Goal: Transaction & Acquisition: Download file/media

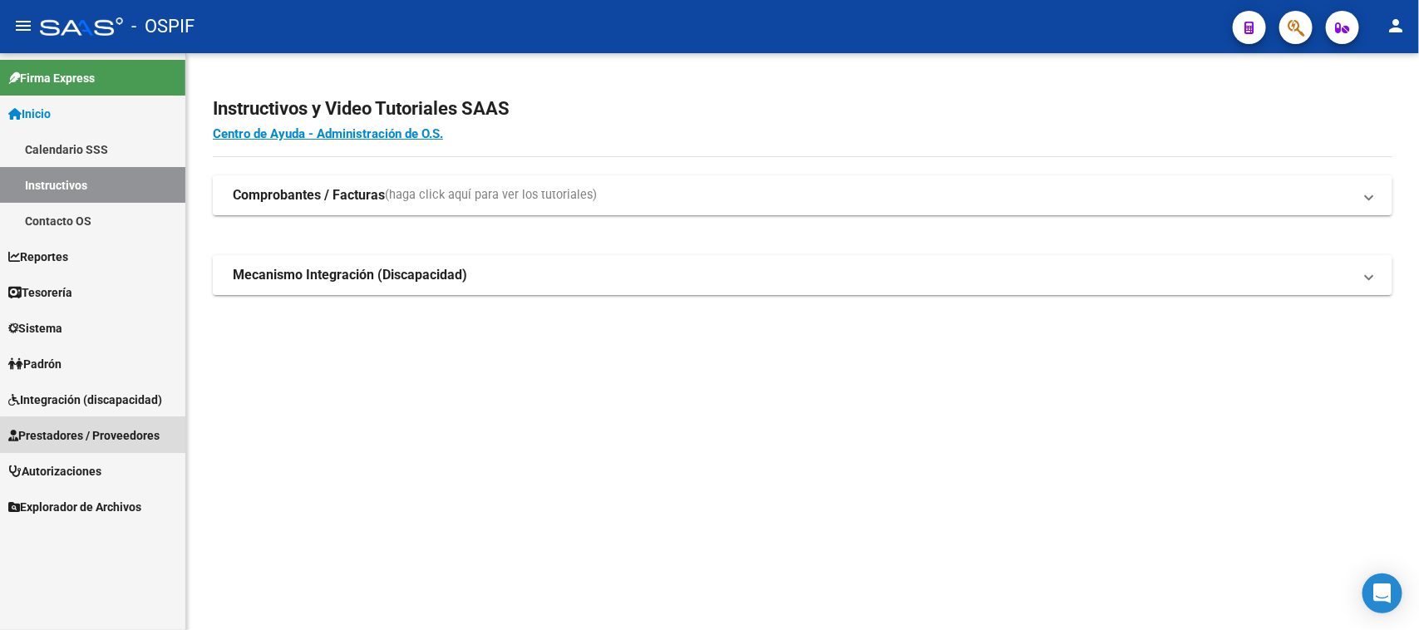
click at [151, 438] on span "Prestadores / Proveedores" at bounding box center [83, 435] width 151 height 18
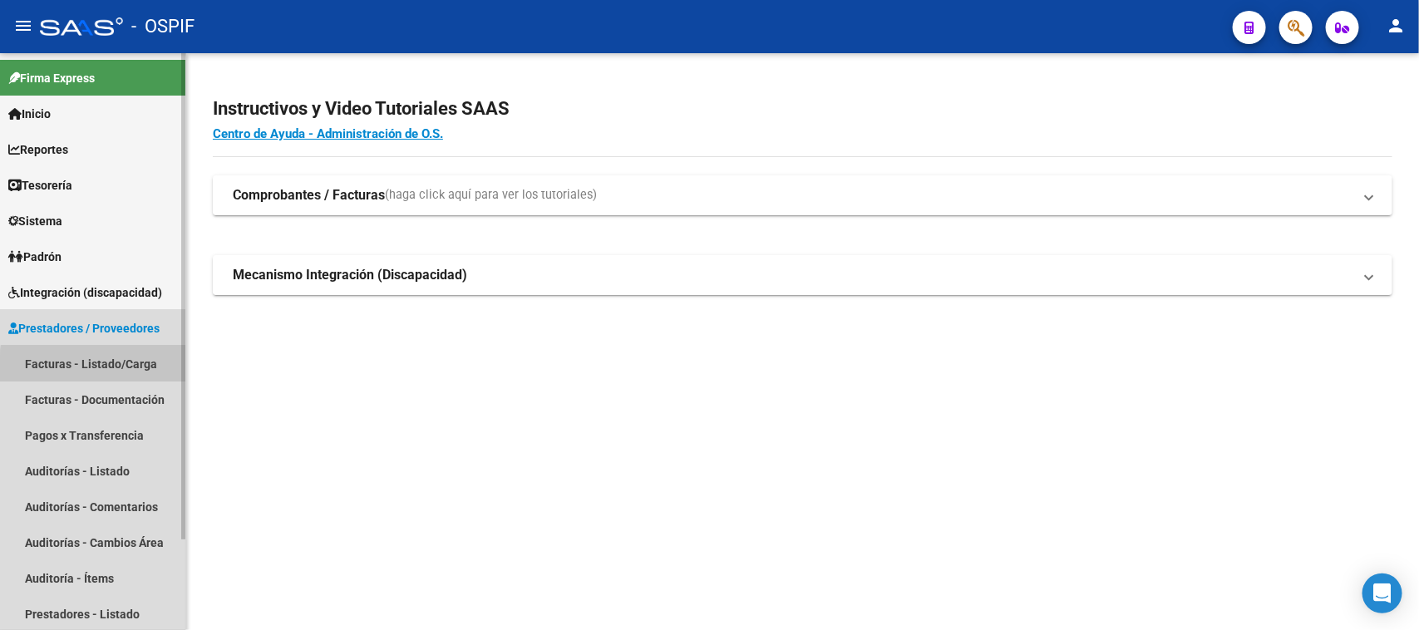
click at [121, 368] on link "Facturas - Listado/Carga" at bounding box center [92, 364] width 185 height 36
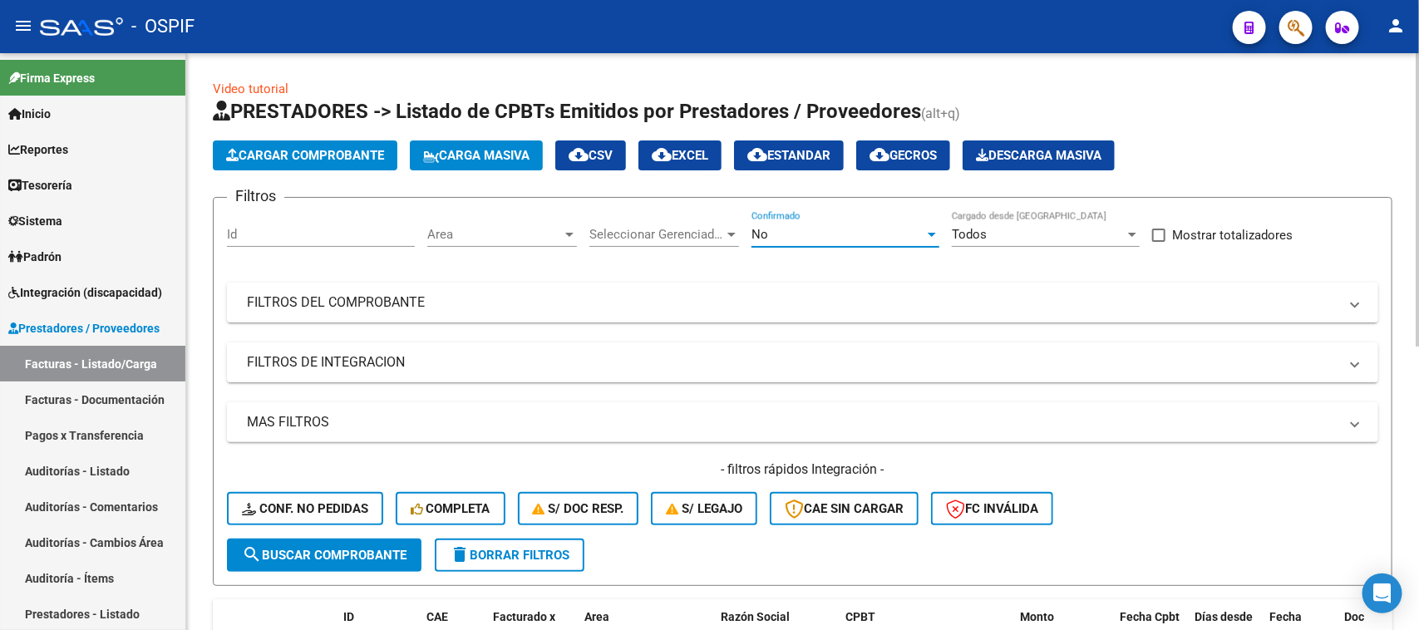
click at [933, 233] on div at bounding box center [932, 235] width 8 height 4
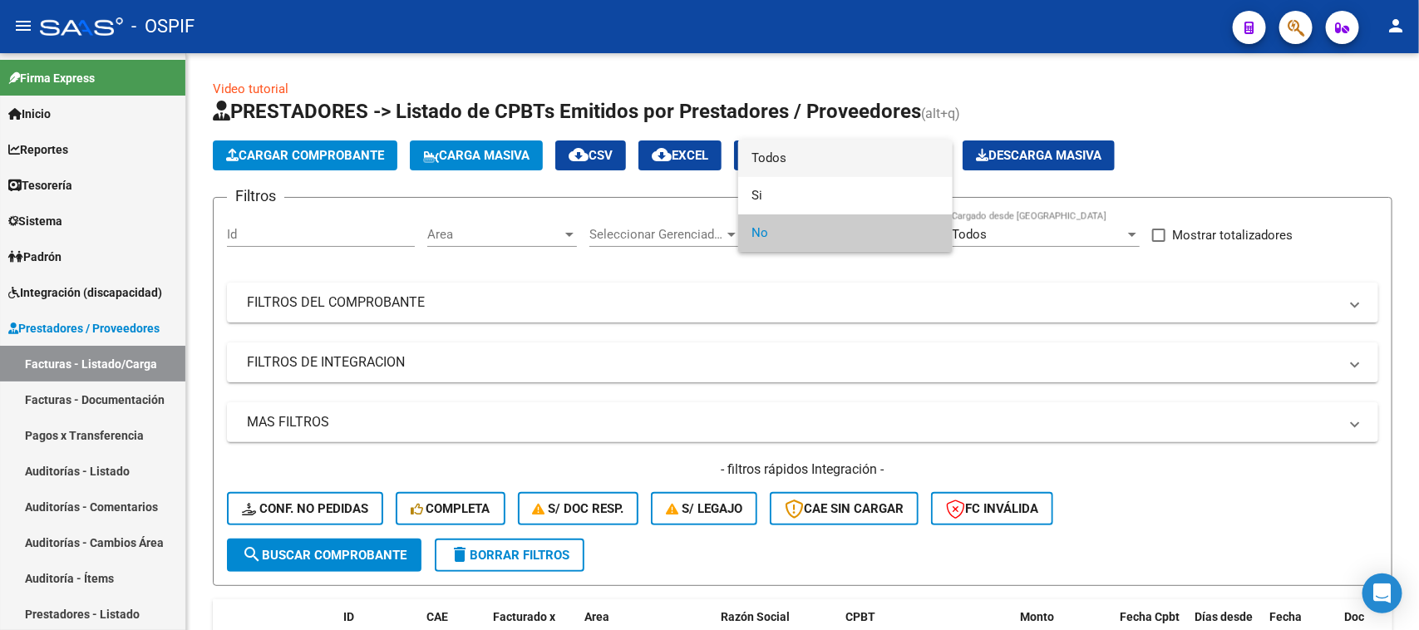
click at [810, 158] on span "Todos" at bounding box center [845, 158] width 188 height 37
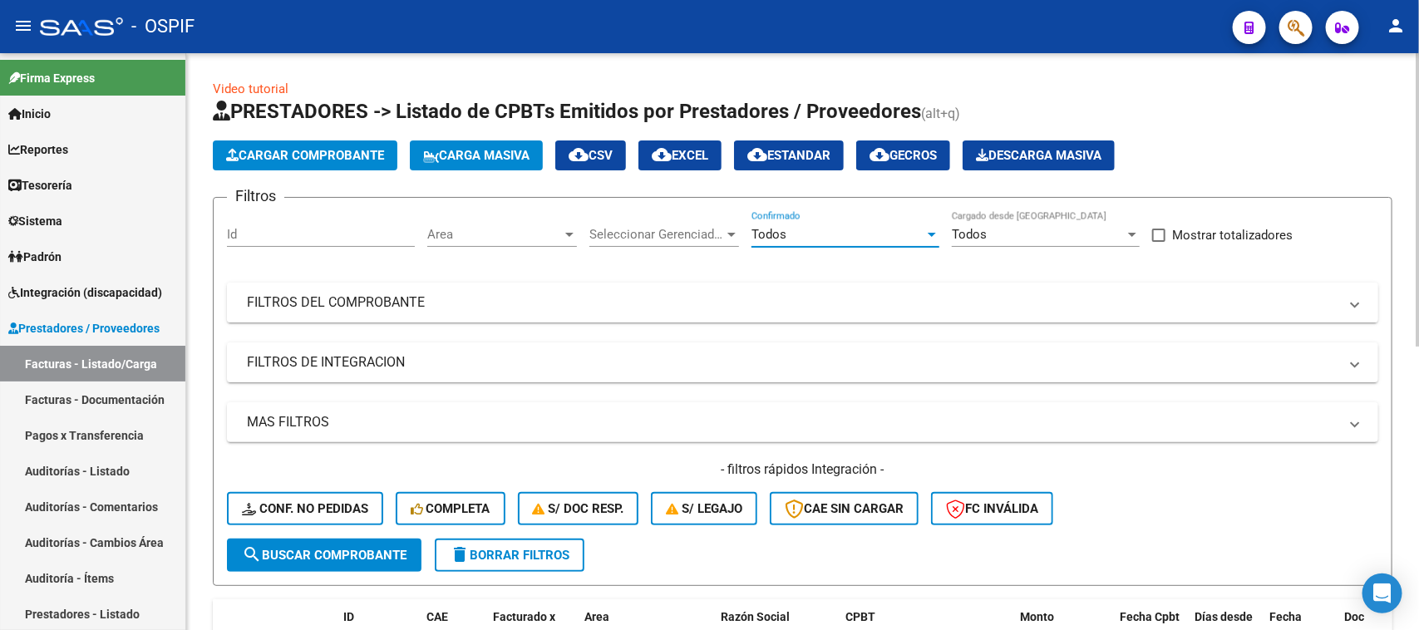
click at [392, 295] on mat-panel-title "FILTROS DEL COMPROBANTE" at bounding box center [792, 302] width 1091 height 18
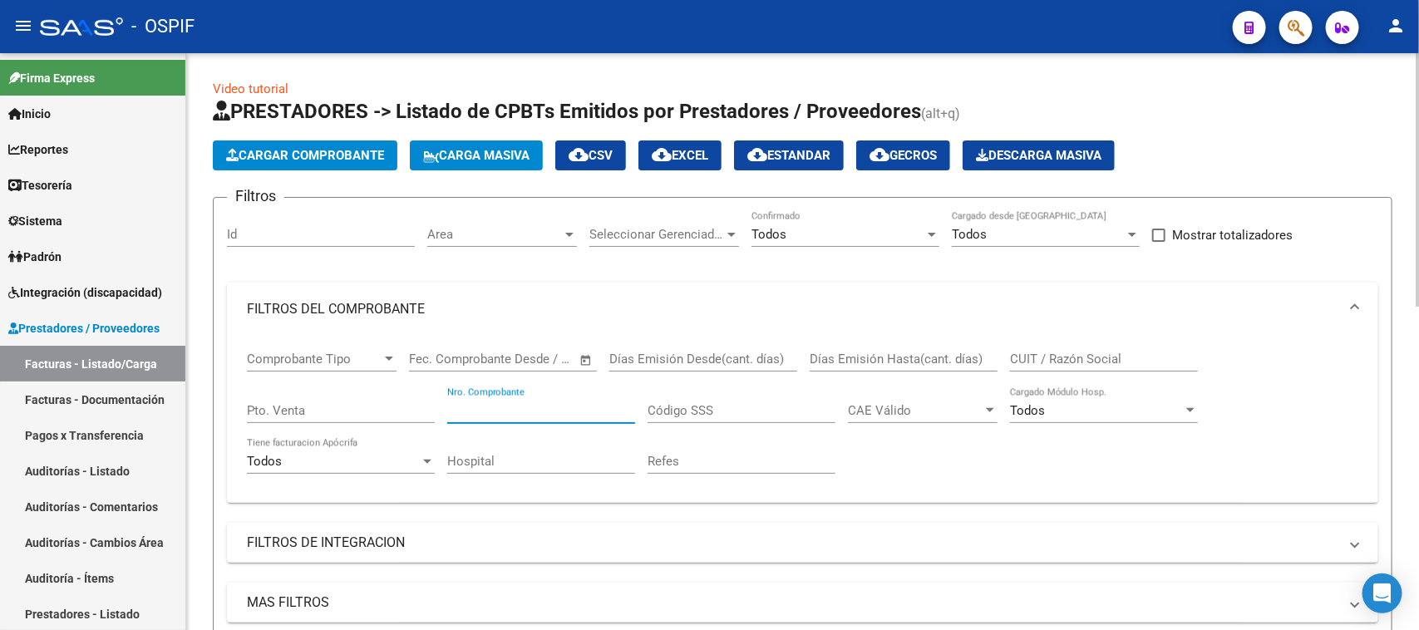
click at [533, 413] on input "Nro. Comprobante" at bounding box center [541, 410] width 188 height 15
type input "225"
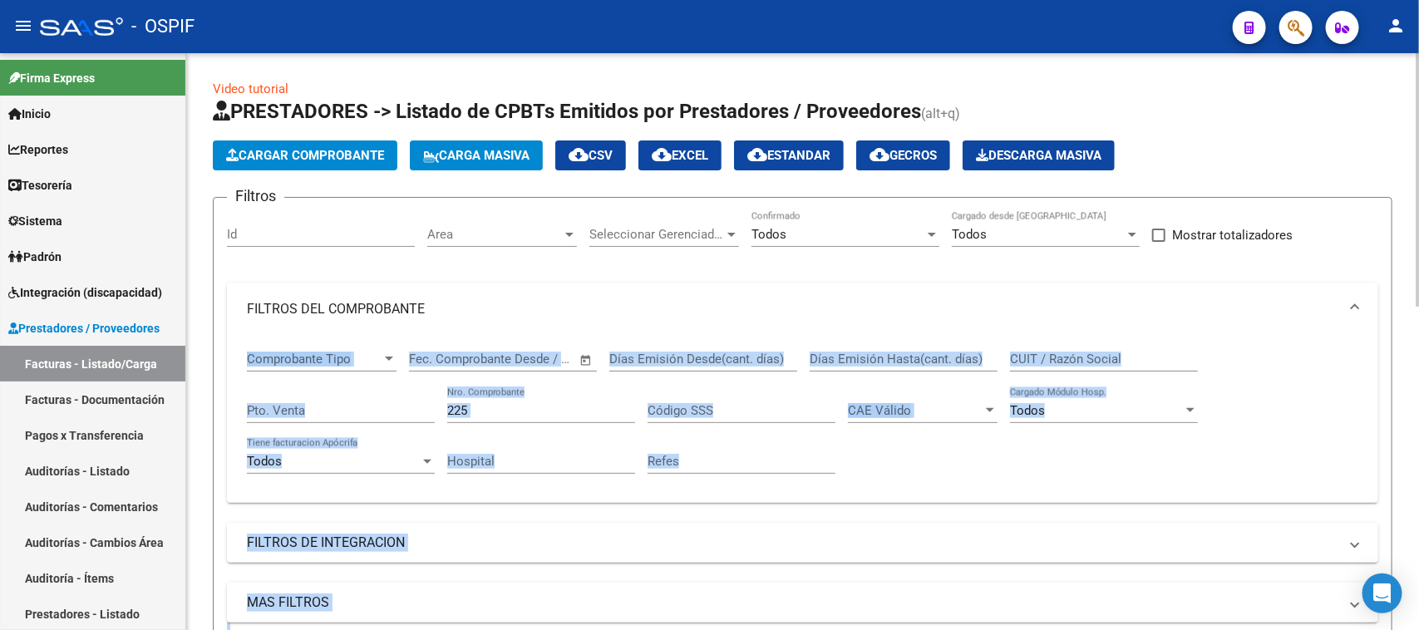
drag, startPoint x: 1414, startPoint y: 273, endPoint x: 1418, endPoint y: 312, distance: 40.1
click at [906, 509] on div "Filtros Id Area Area Seleccionar Gerenciador Seleccionar Gerenciador Todos Conf…" at bounding box center [802, 465] width 1151 height 508
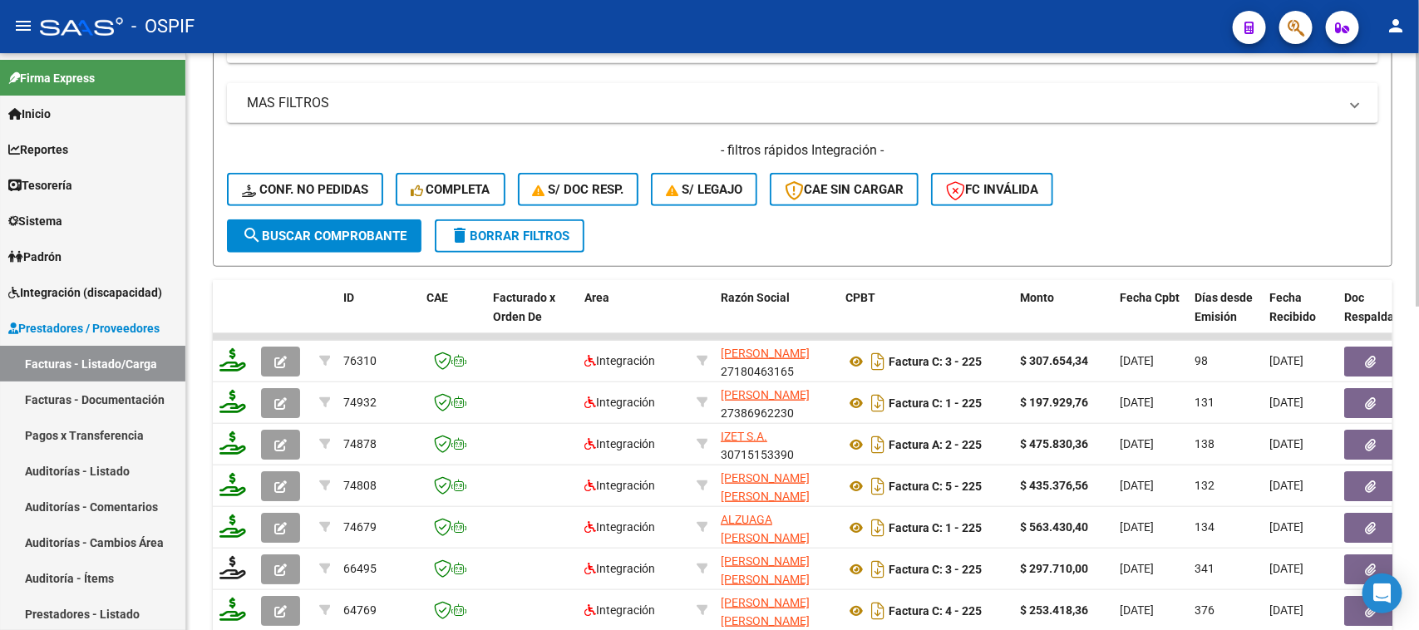
scroll to position [565, 0]
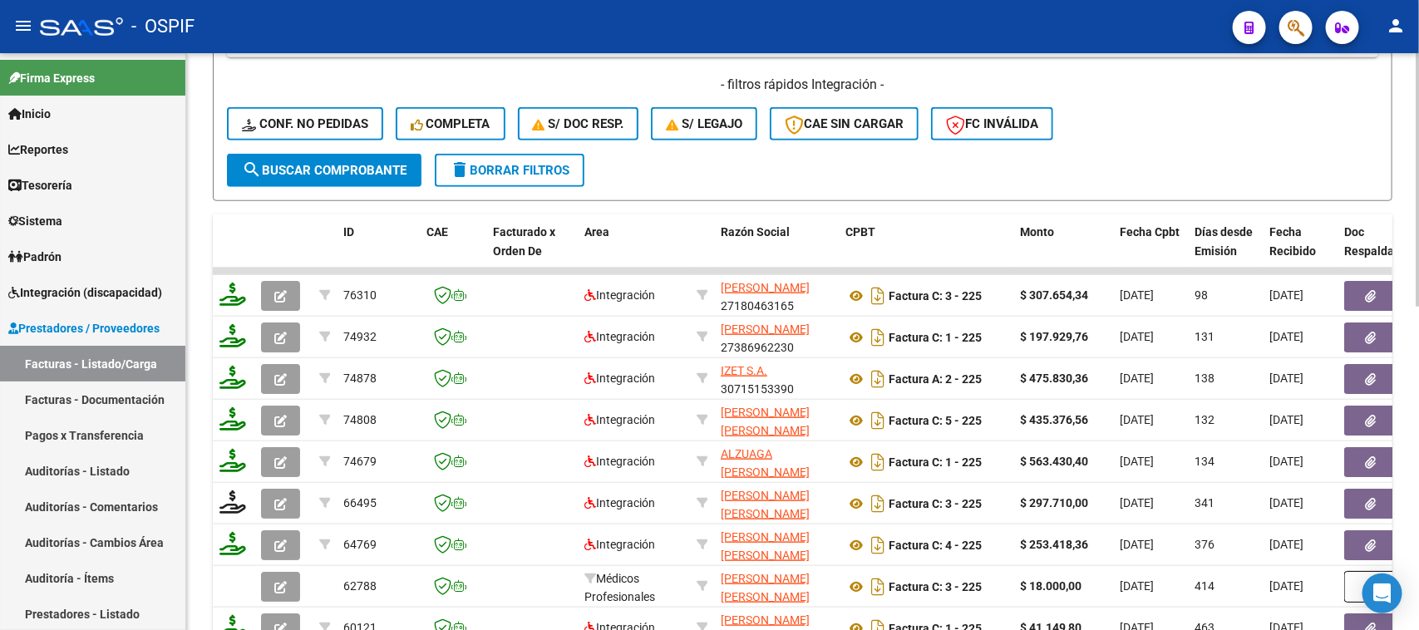
click at [1390, 447] on div "Video tutorial PRESTADORES -> Listado de CPBTs Emitidos por Prestadores / Prove…" at bounding box center [804, 139] width 1237 height 1303
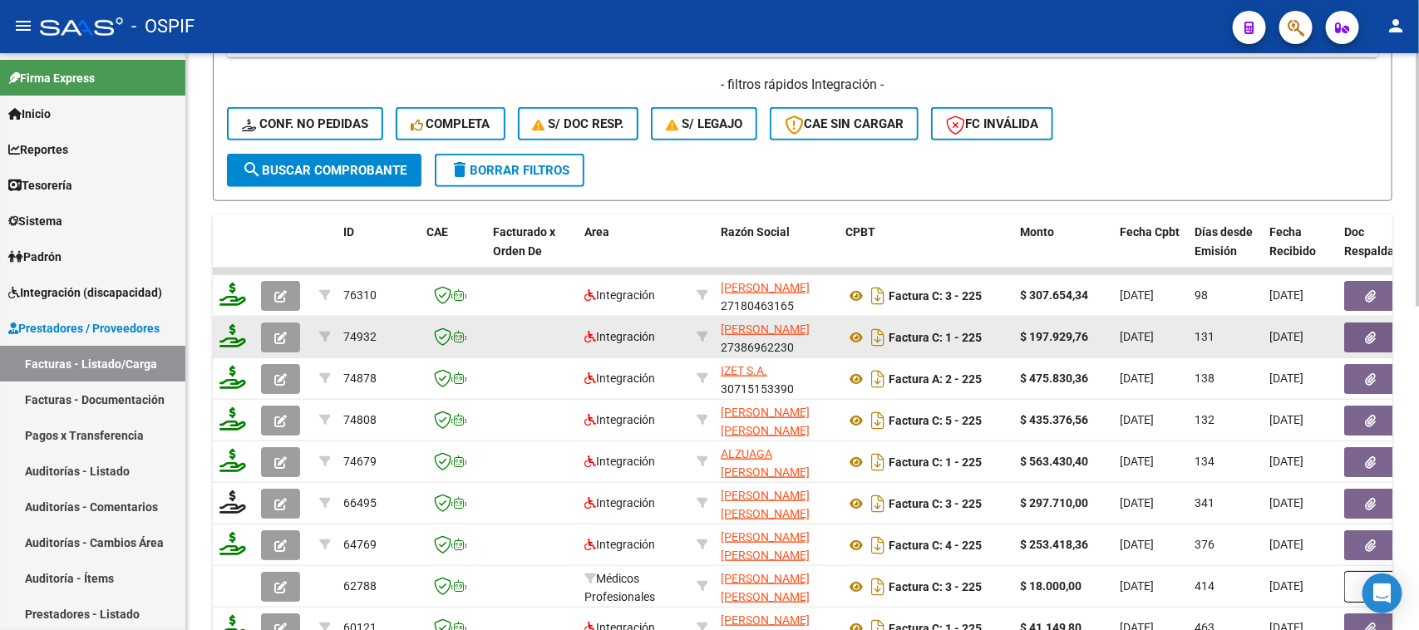
click at [794, 337] on app-link-go-to "GUZMAN ALDANA AYELEN" at bounding box center [765, 329] width 89 height 19
click at [848, 330] on icon at bounding box center [856, 337] width 22 height 20
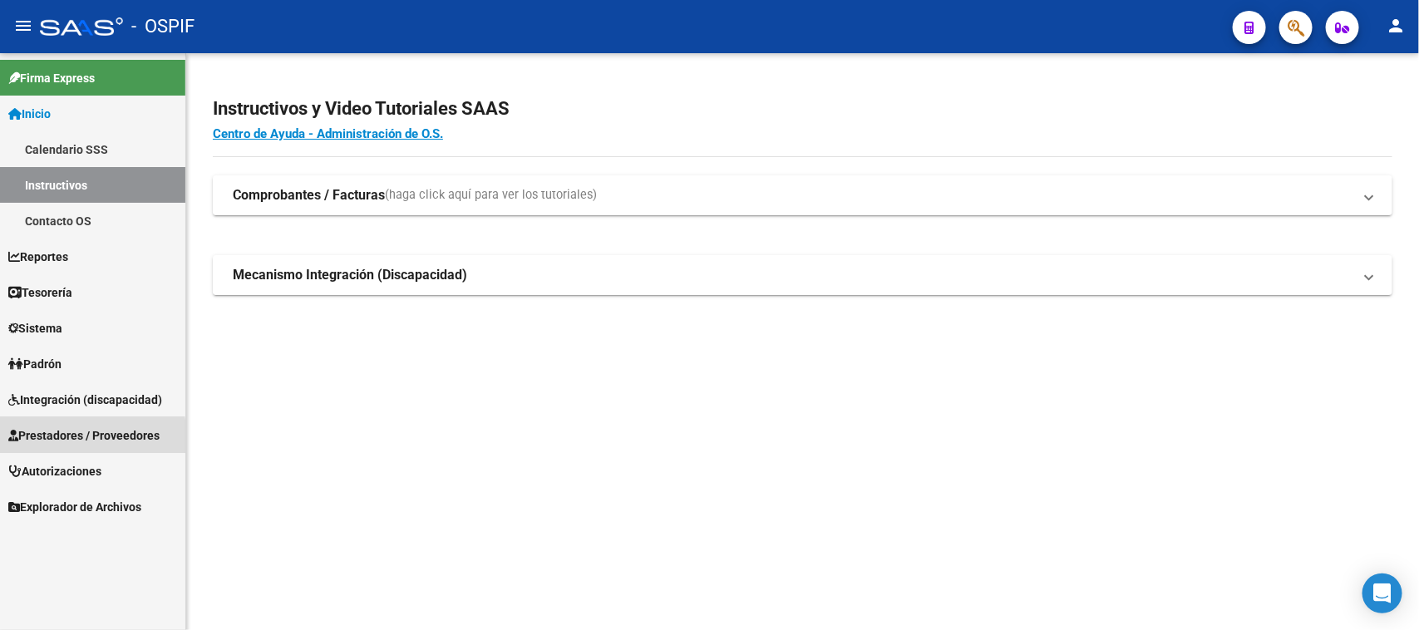
click at [77, 438] on span "Prestadores / Proveedores" at bounding box center [83, 435] width 151 height 18
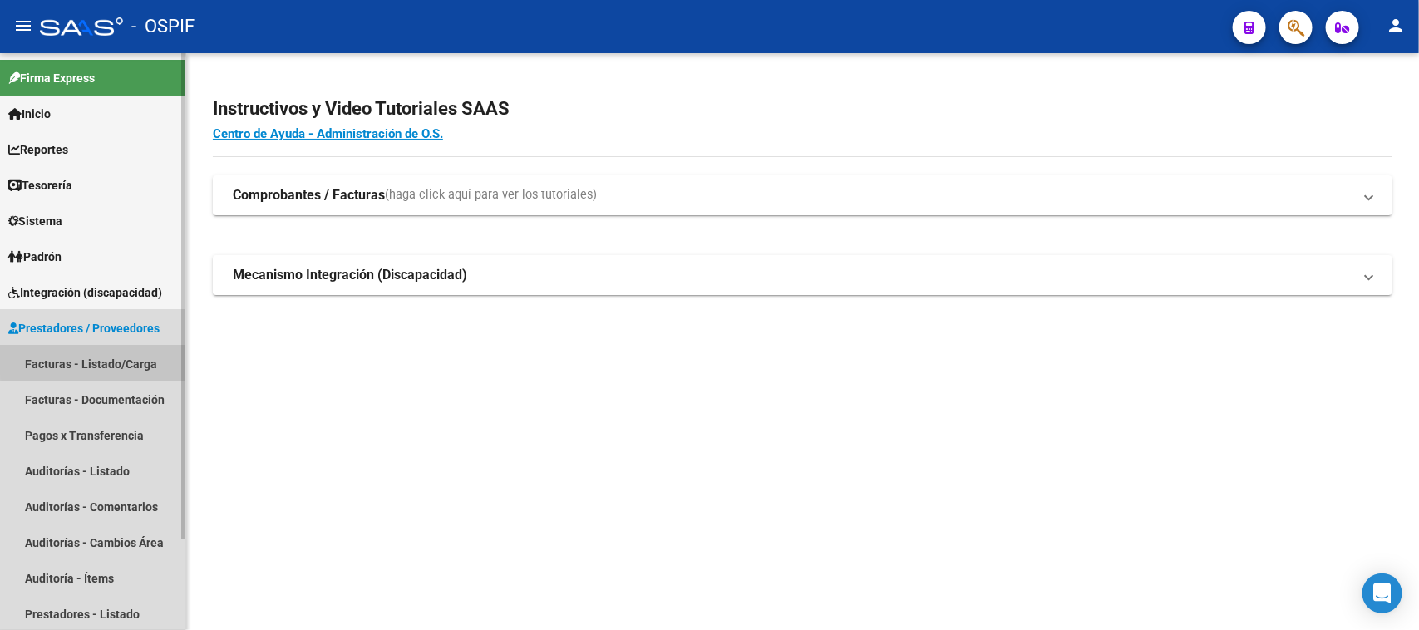
click at [108, 357] on link "Facturas - Listado/Carga" at bounding box center [92, 364] width 185 height 36
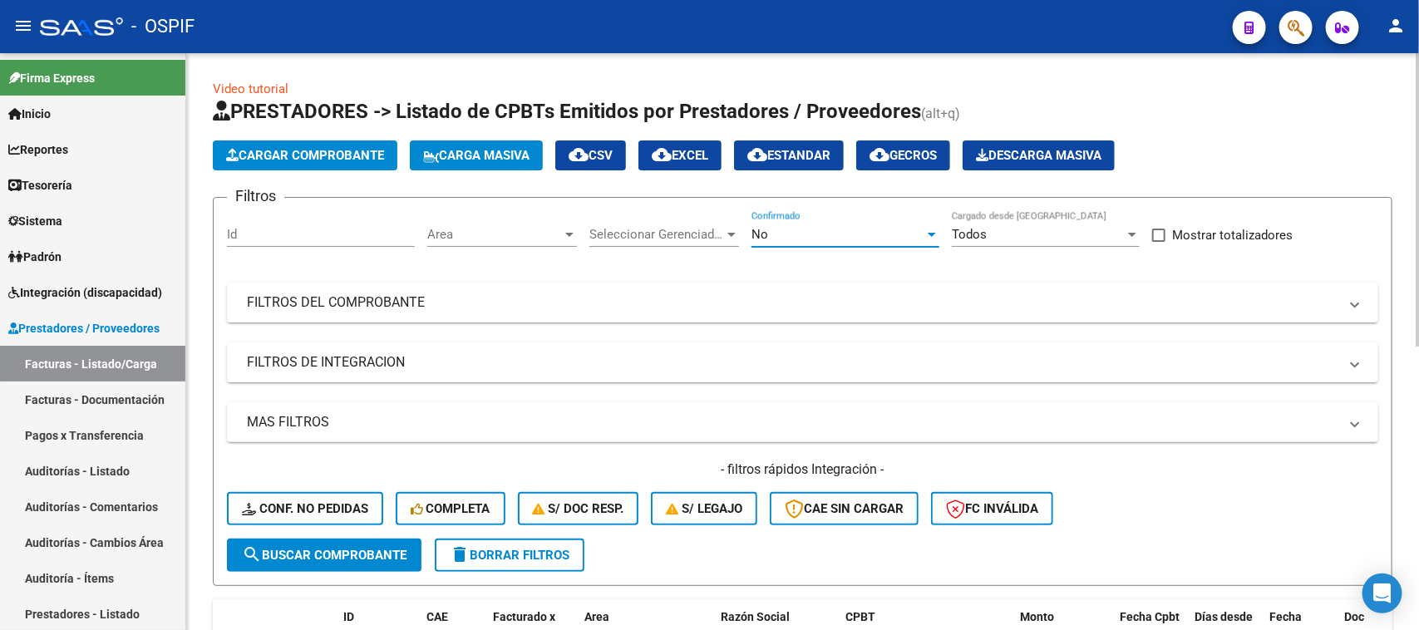
click at [932, 229] on div at bounding box center [931, 234] width 15 height 13
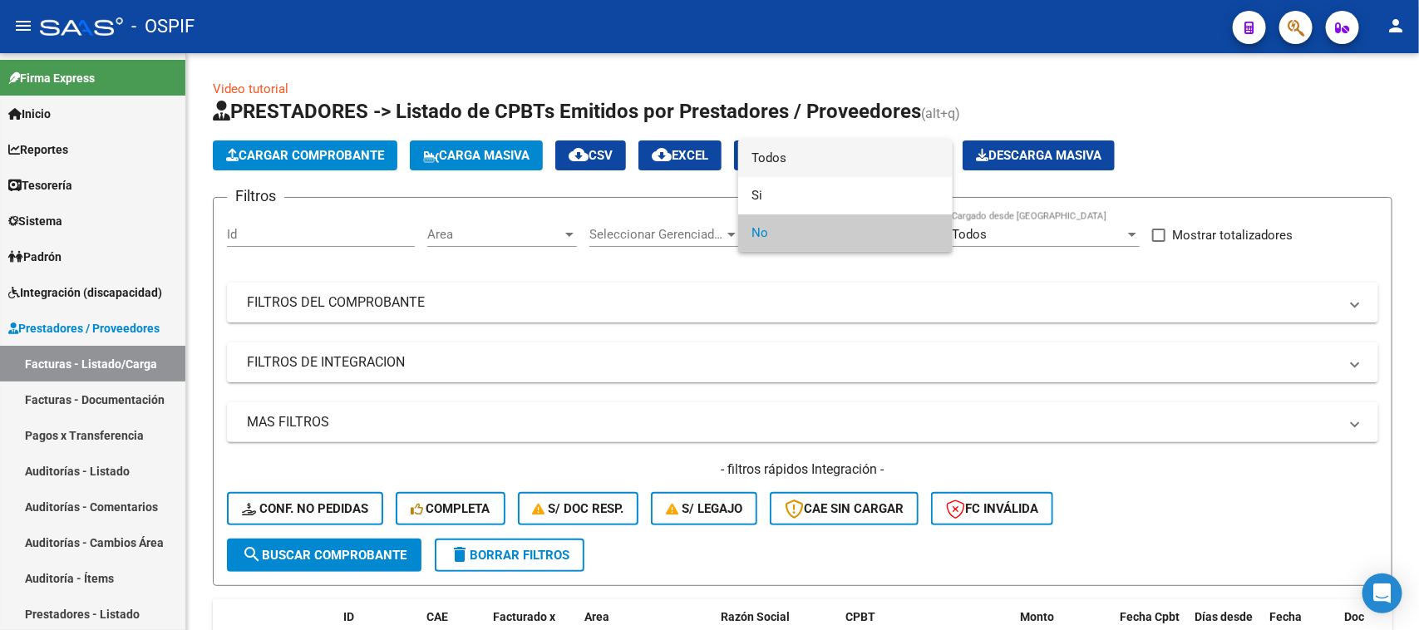
click at [829, 150] on span "Todos" at bounding box center [845, 158] width 188 height 37
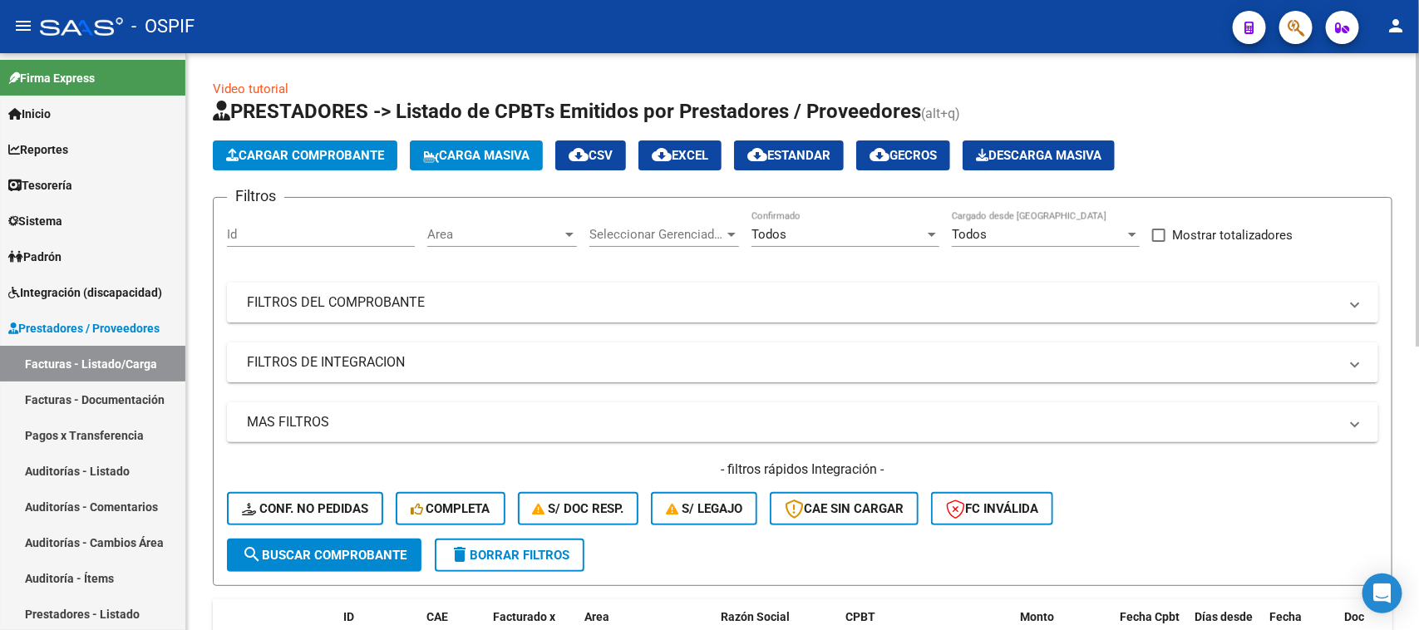
click at [451, 297] on mat-panel-title "FILTROS DEL COMPROBANTE" at bounding box center [792, 302] width 1091 height 18
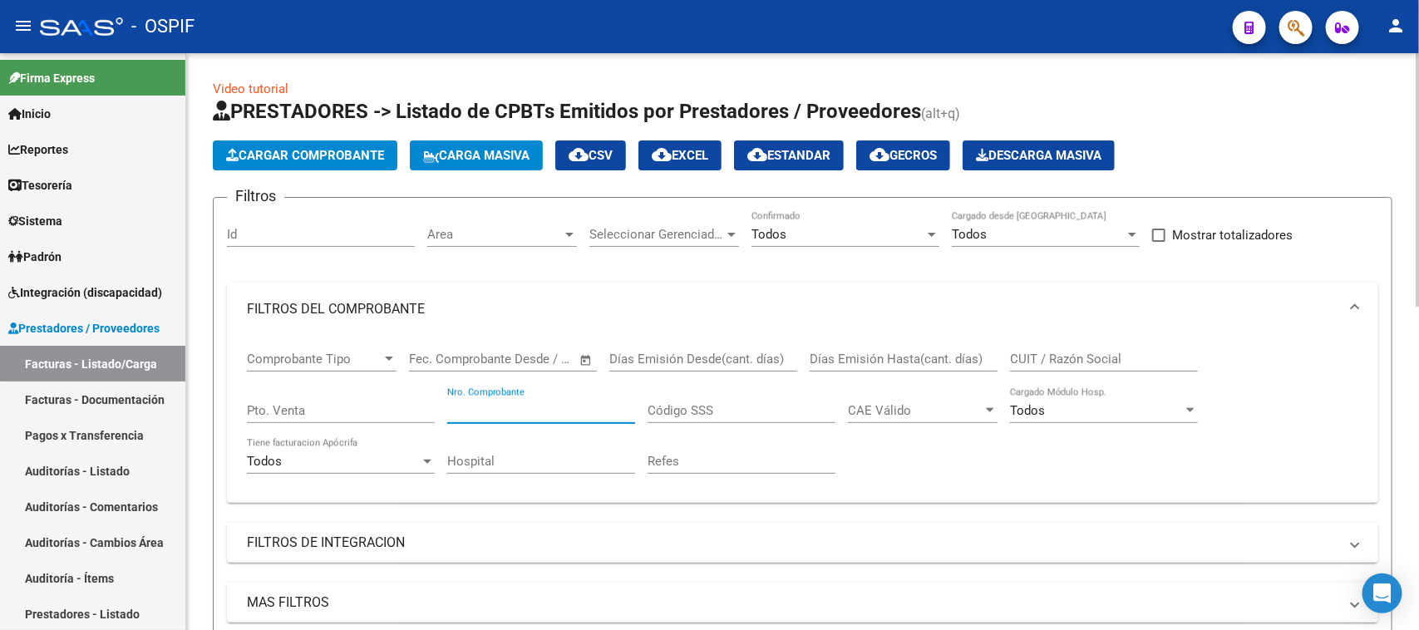
click at [591, 413] on input "Nro. Comprobante" at bounding box center [541, 410] width 188 height 15
type input "92"
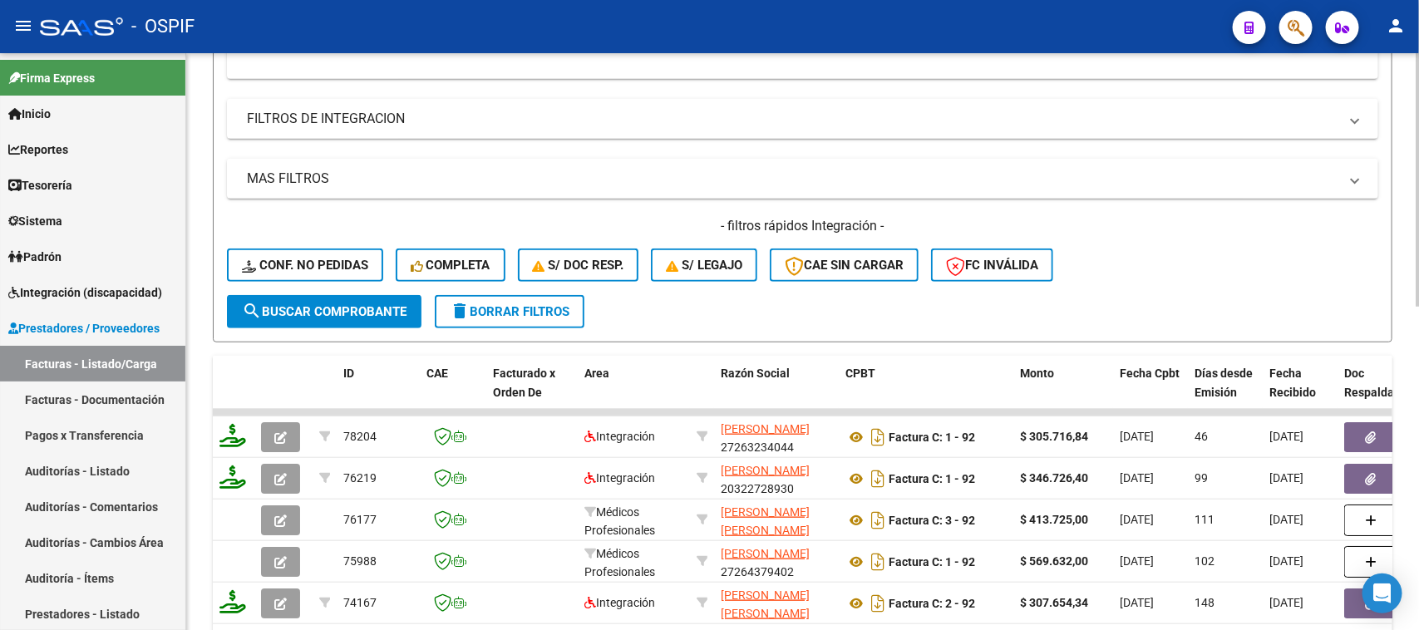
scroll to position [563, 0]
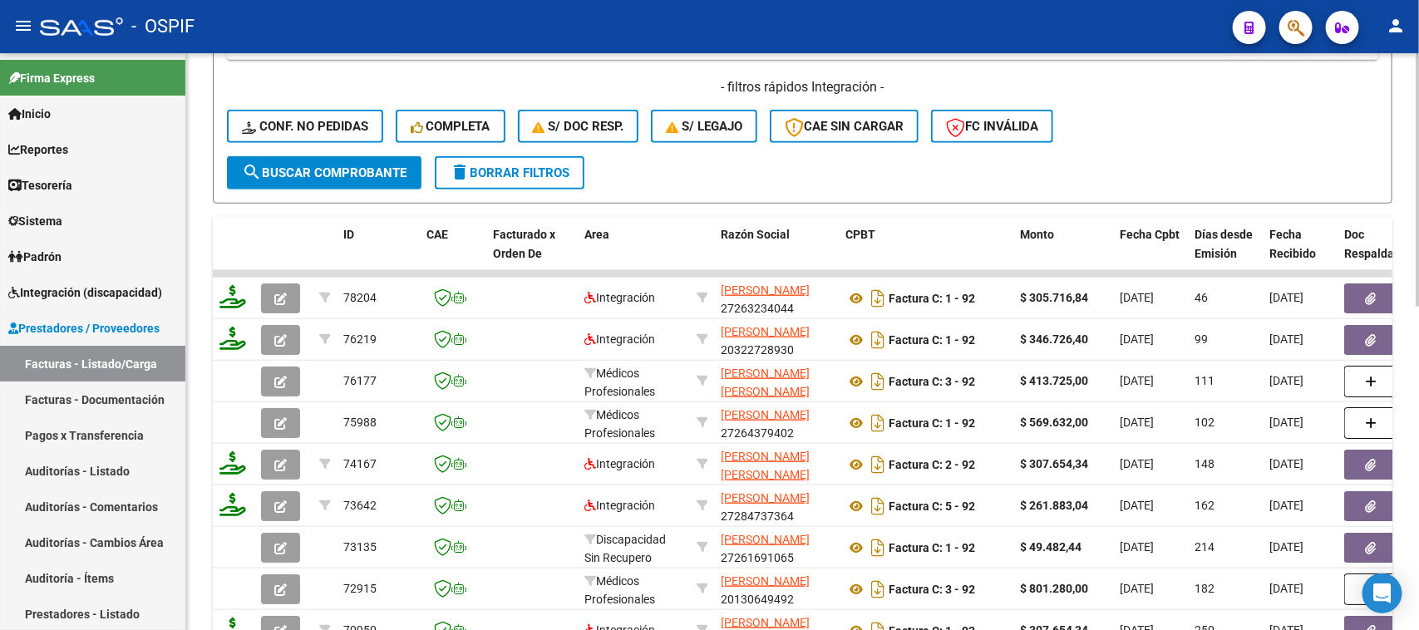
click at [1336, 514] on div "Video tutorial PRESTADORES -> Listado de CPBTs Emitidos por Prestadores / Prove…" at bounding box center [804, 142] width 1237 height 1303
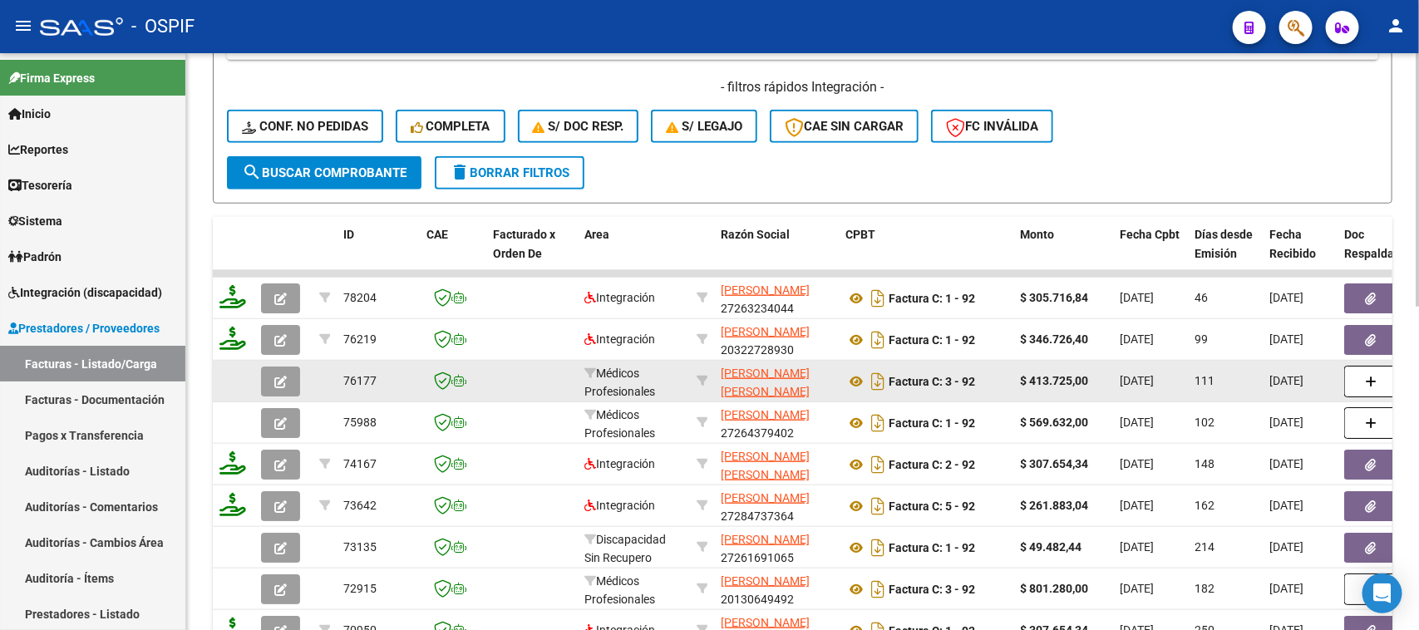
click at [810, 376] on app-link-go-to "[PERSON_NAME] [PERSON_NAME]" at bounding box center [776, 383] width 111 height 38
click at [854, 372] on icon at bounding box center [856, 382] width 22 height 20
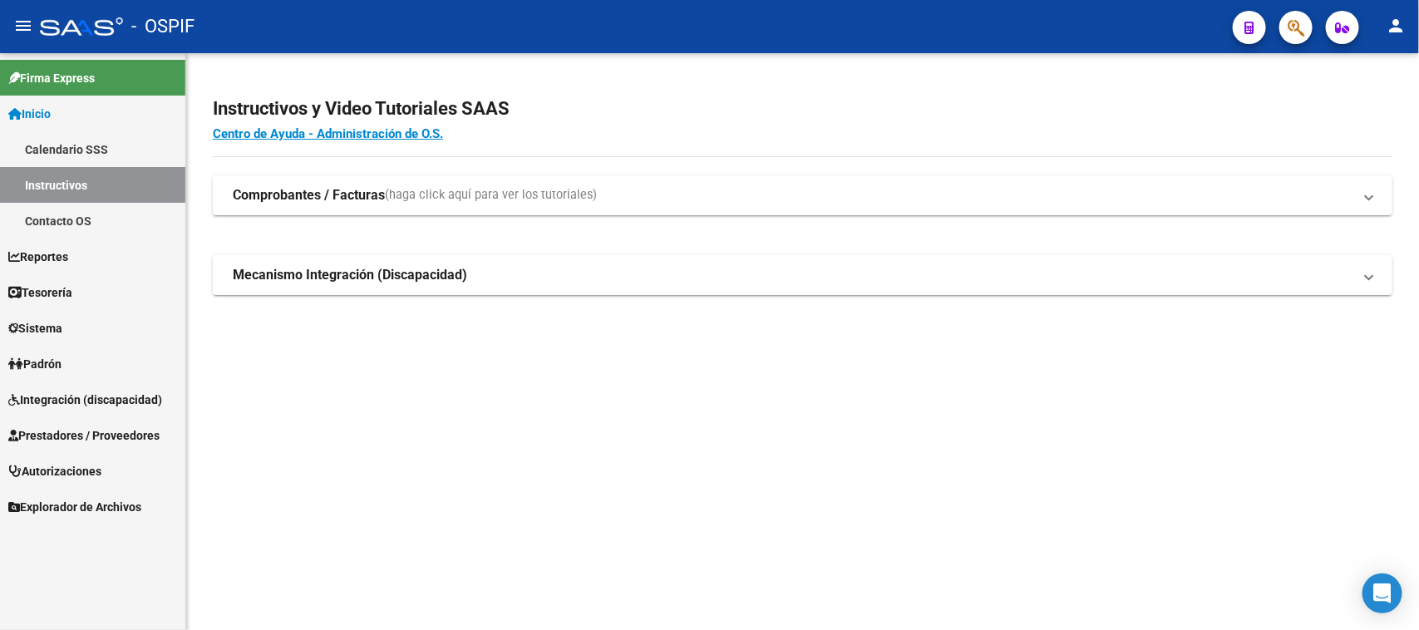
click at [127, 433] on span "Prestadores / Proveedores" at bounding box center [83, 435] width 151 height 18
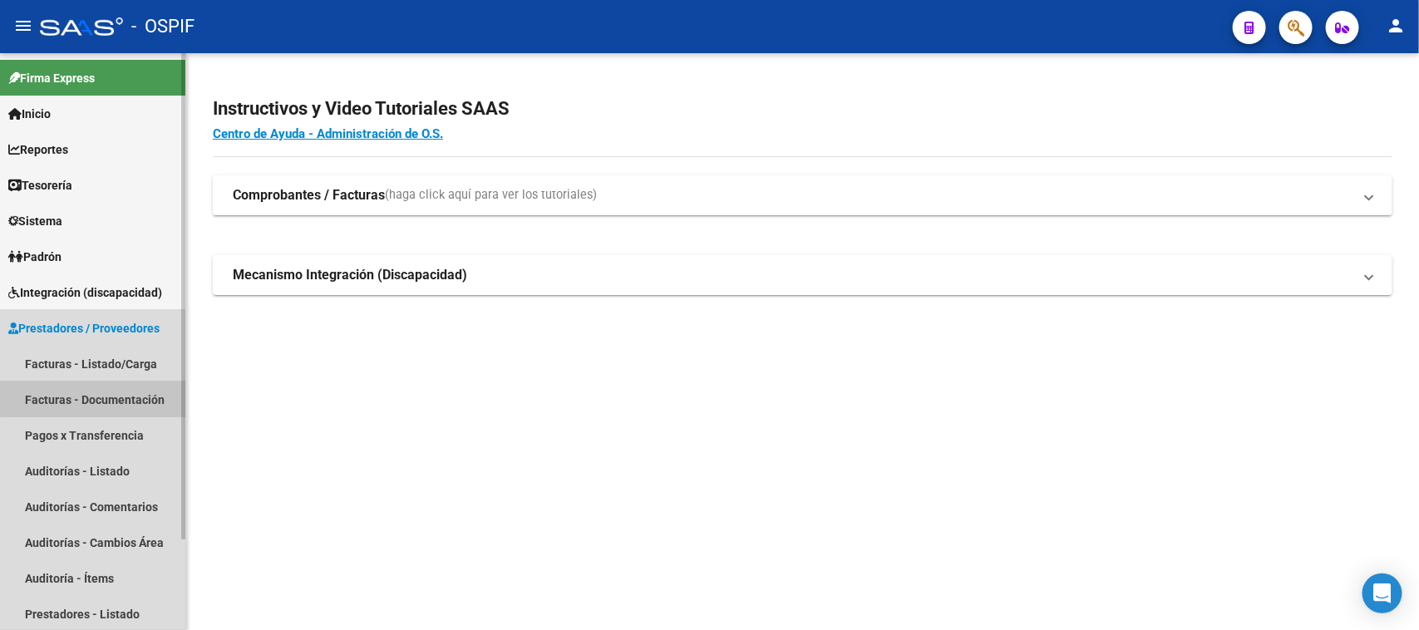
click at [116, 391] on link "Facturas - Documentación" at bounding box center [92, 399] width 185 height 36
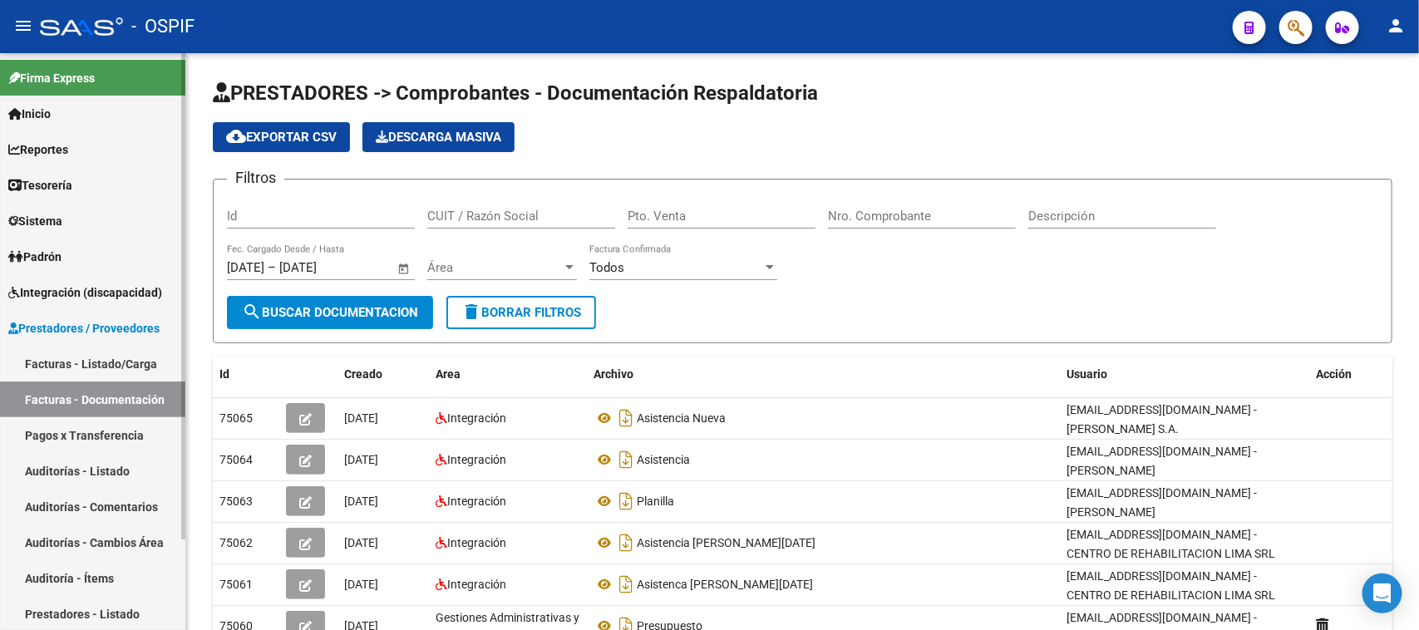
click at [135, 393] on link "Facturas - Documentación" at bounding box center [92, 399] width 185 height 36
click at [1407, 209] on div "PRESTADORES -> Comprobantes - Documentación Respaldatoria cloud_download Export…" at bounding box center [804, 483] width 1237 height 861
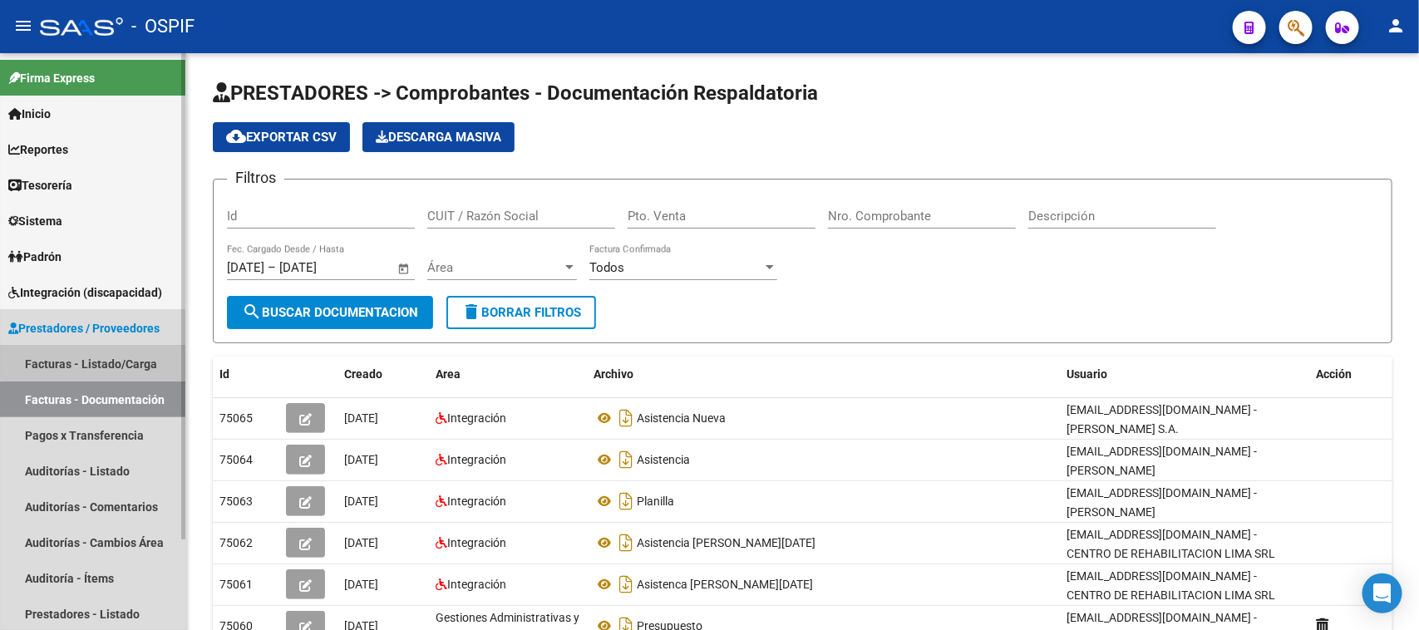
click at [121, 360] on link "Facturas - Listado/Carga" at bounding box center [92, 364] width 185 height 36
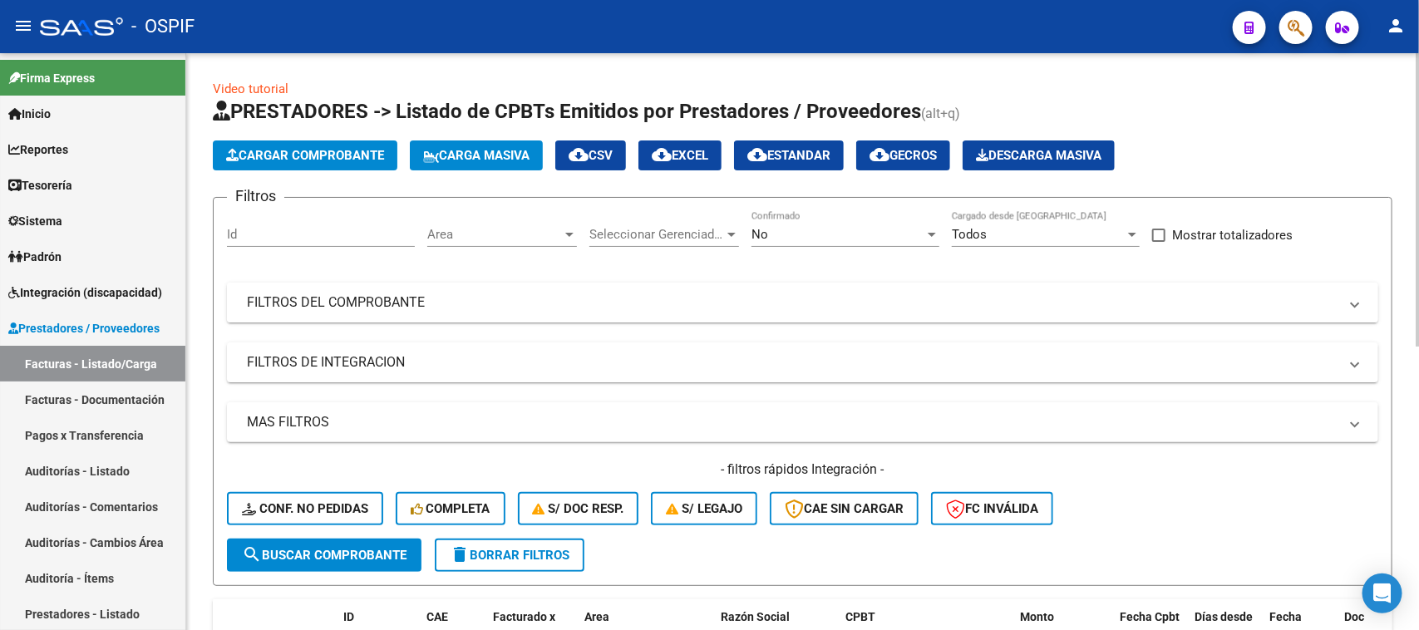
click at [453, 293] on mat-panel-title "FILTROS DEL COMPROBANTE" at bounding box center [792, 302] width 1091 height 18
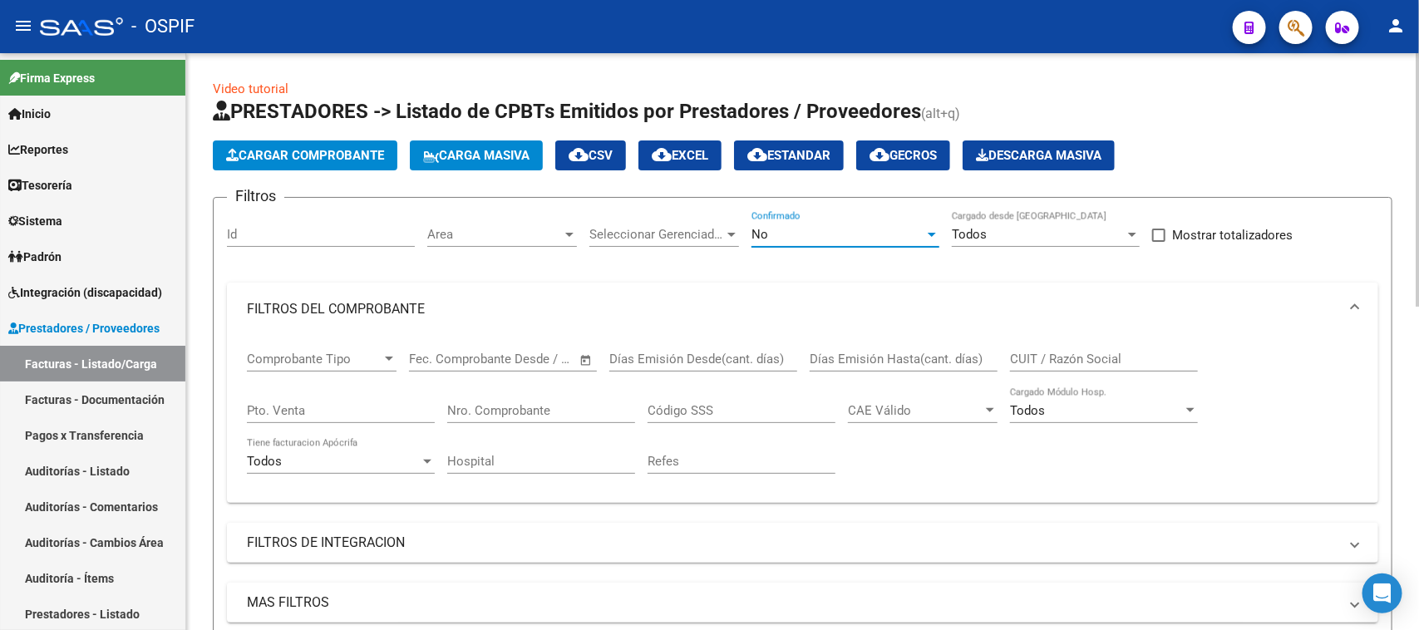
click at [933, 237] on div at bounding box center [931, 234] width 15 height 13
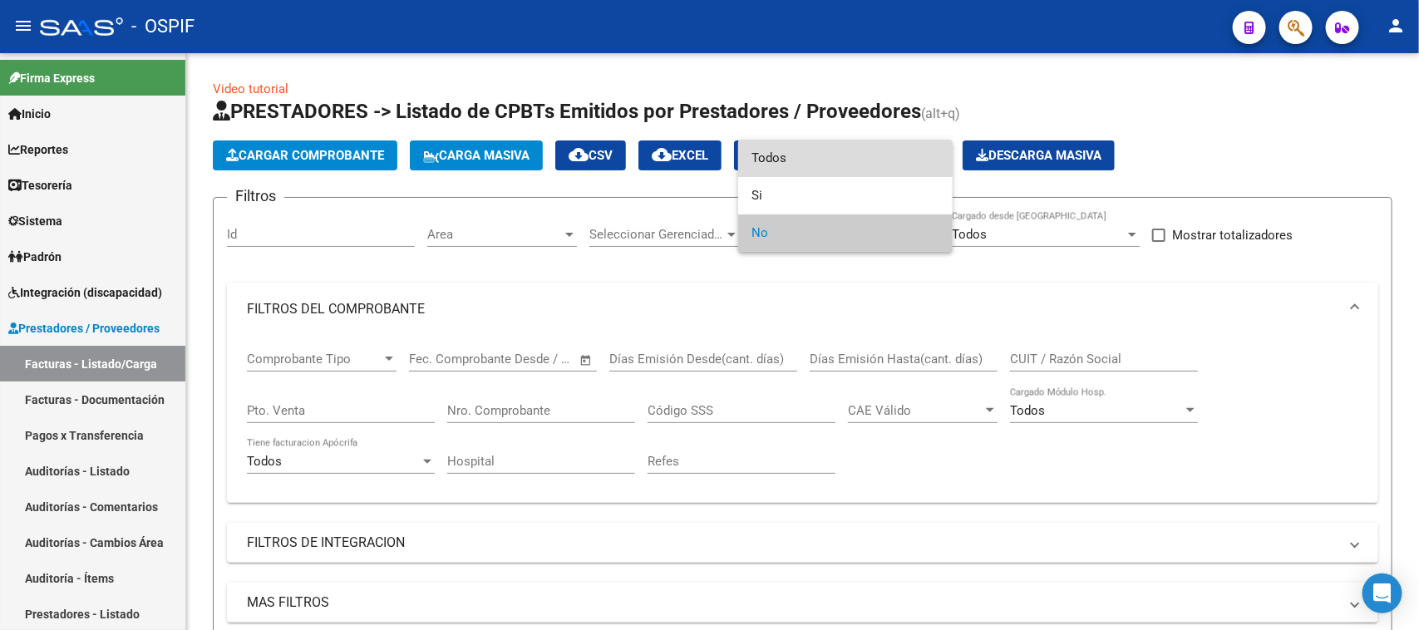
click at [820, 158] on span "Todos" at bounding box center [845, 158] width 188 height 37
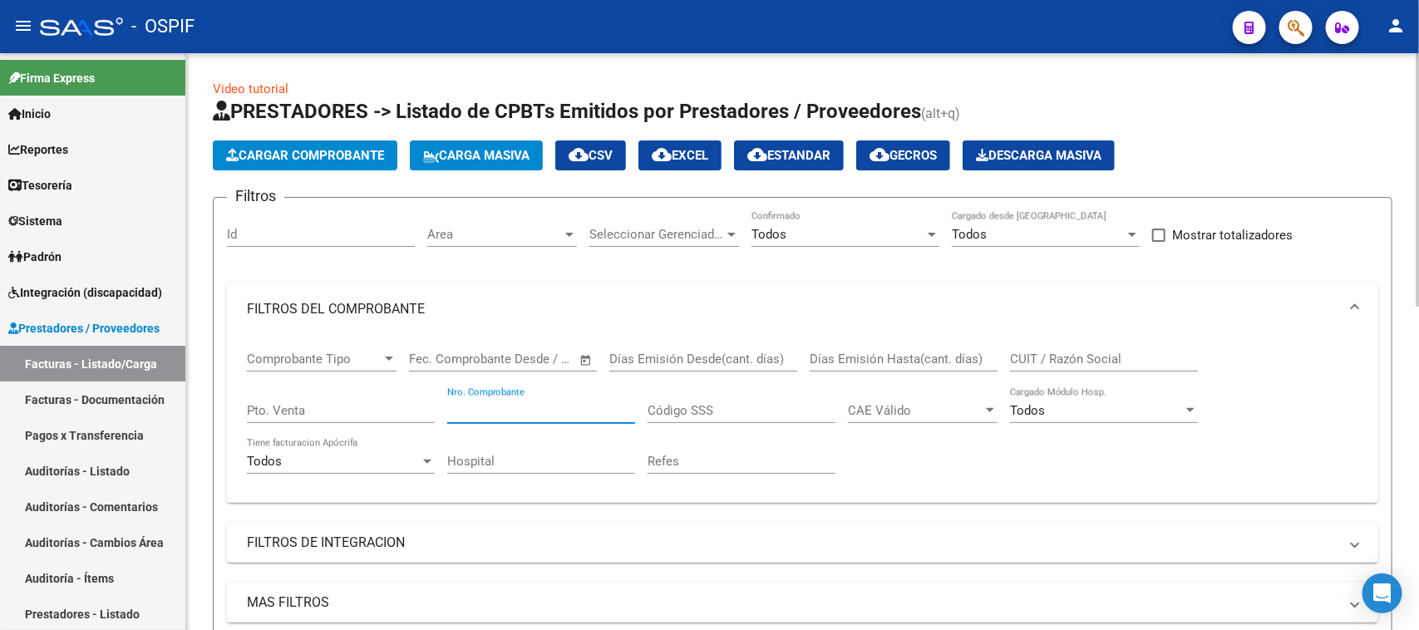
drag, startPoint x: 562, startPoint y: 413, endPoint x: 368, endPoint y: 354, distance: 202.4
click at [368, 354] on div "Comprobante Tipo Comprobante Tipo Fecha inicio – Fecha fin Fec. Comprobante Des…" at bounding box center [802, 413] width 1111 height 154
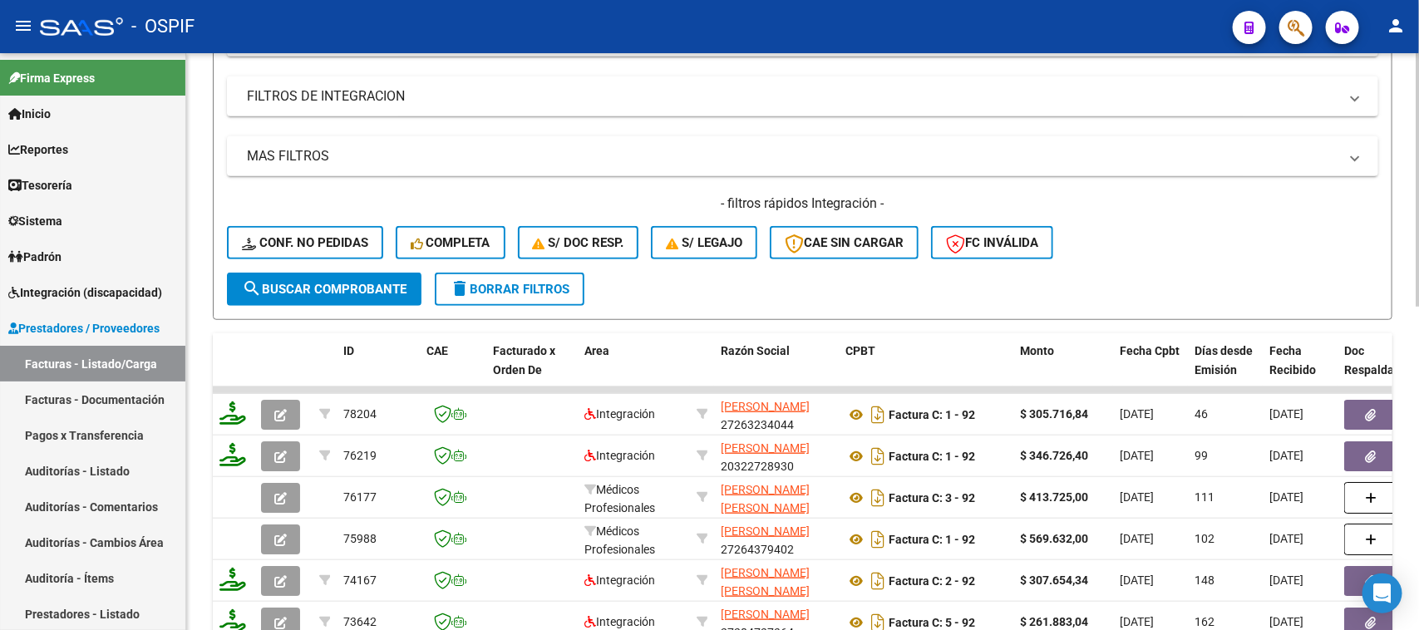
scroll to position [450, 0]
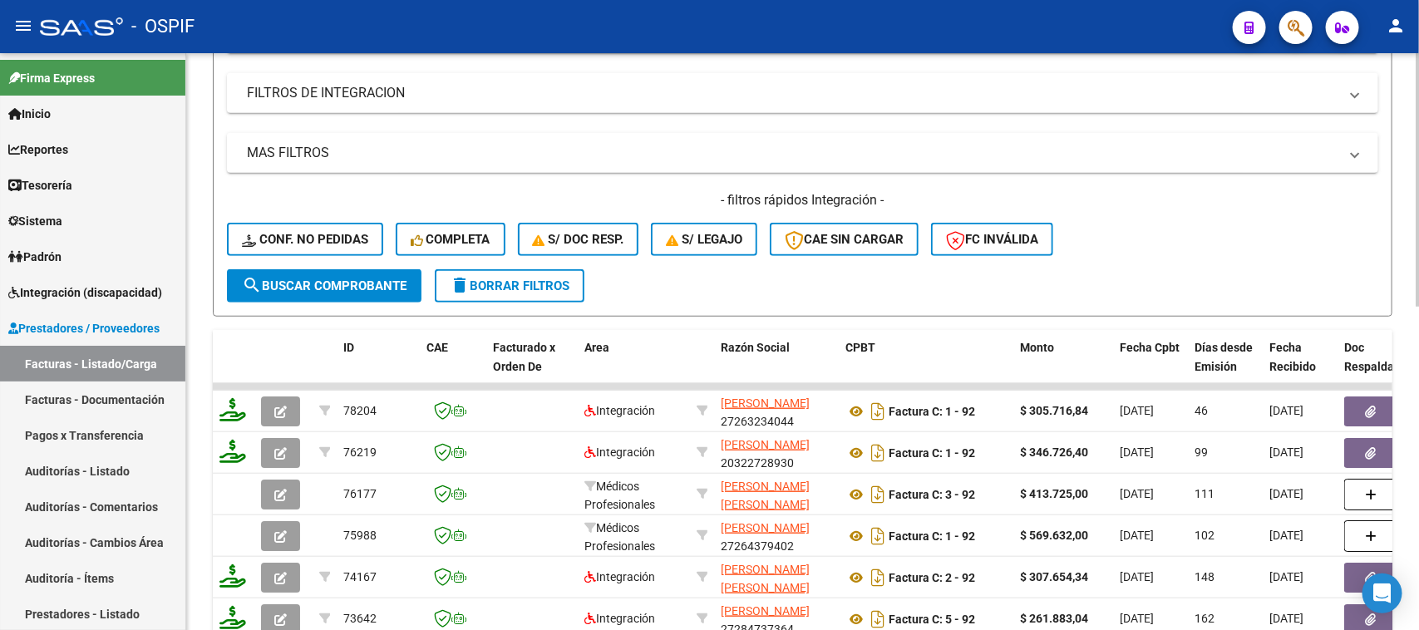
click at [1401, 478] on div "Video tutorial PRESTADORES -> Listado de CPBTs Emitidos por Prestadores / Prove…" at bounding box center [804, 255] width 1237 height 1303
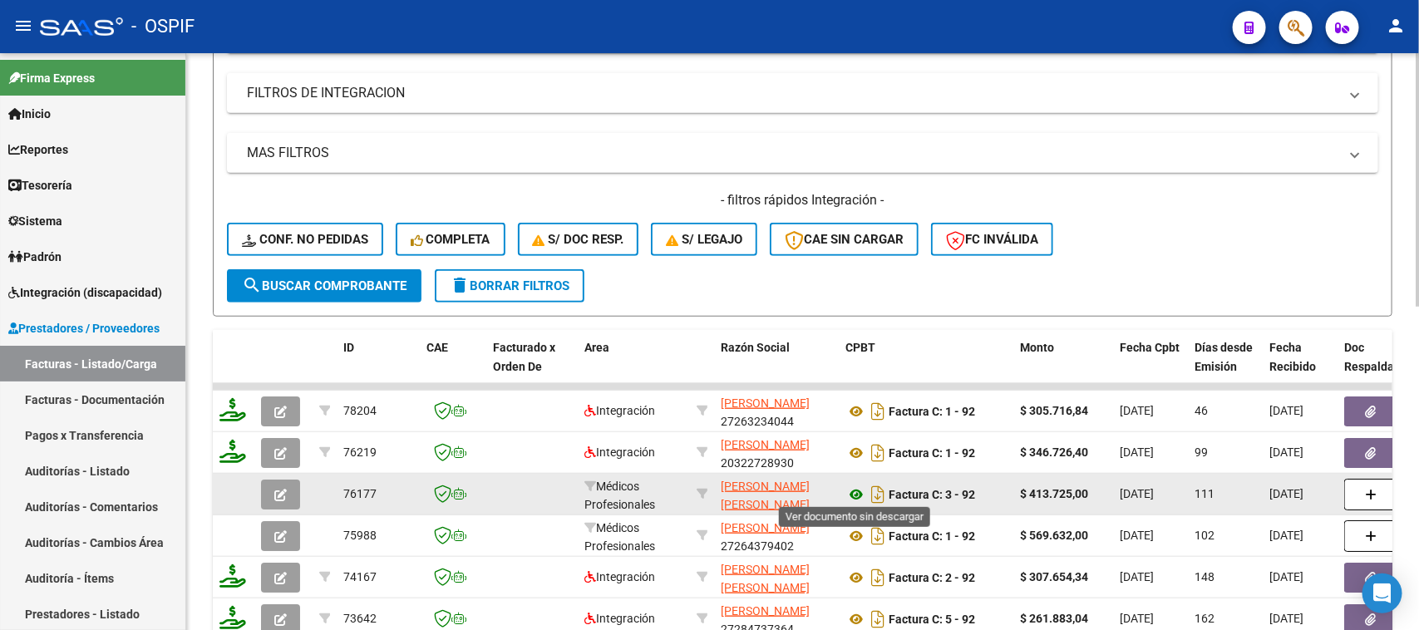
type input "92"
click at [852, 485] on icon at bounding box center [856, 495] width 22 height 20
